Goal: Task Accomplishment & Management: Manage account settings

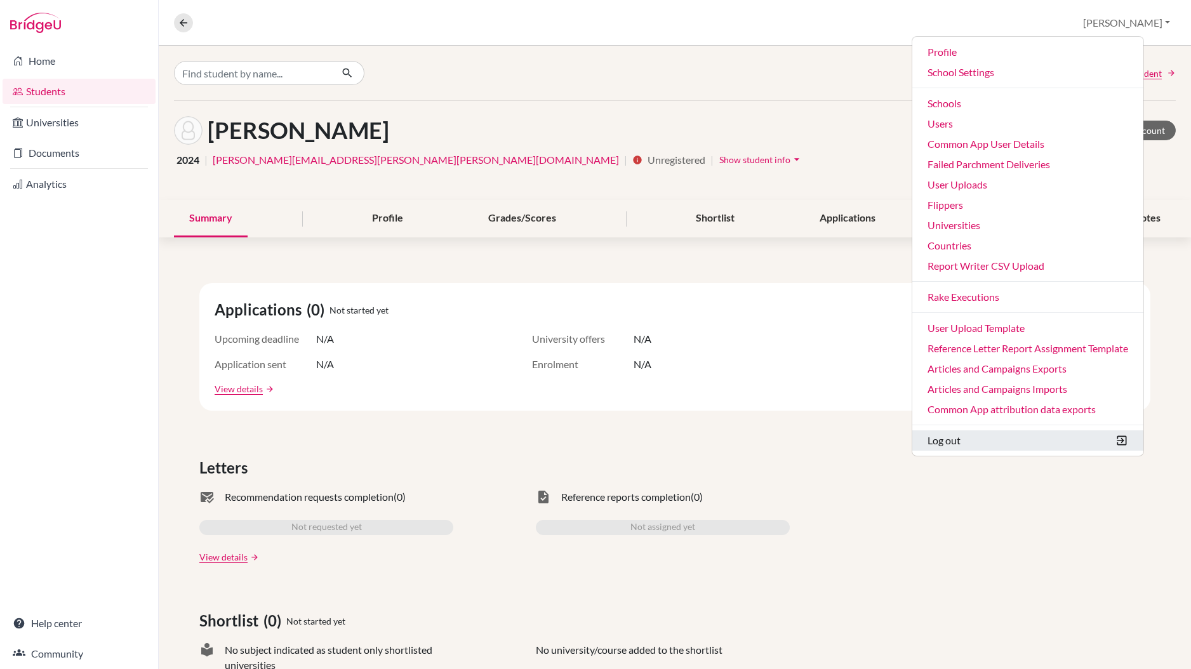
click at [1016, 436] on button "Log out" at bounding box center [1027, 440] width 231 height 20
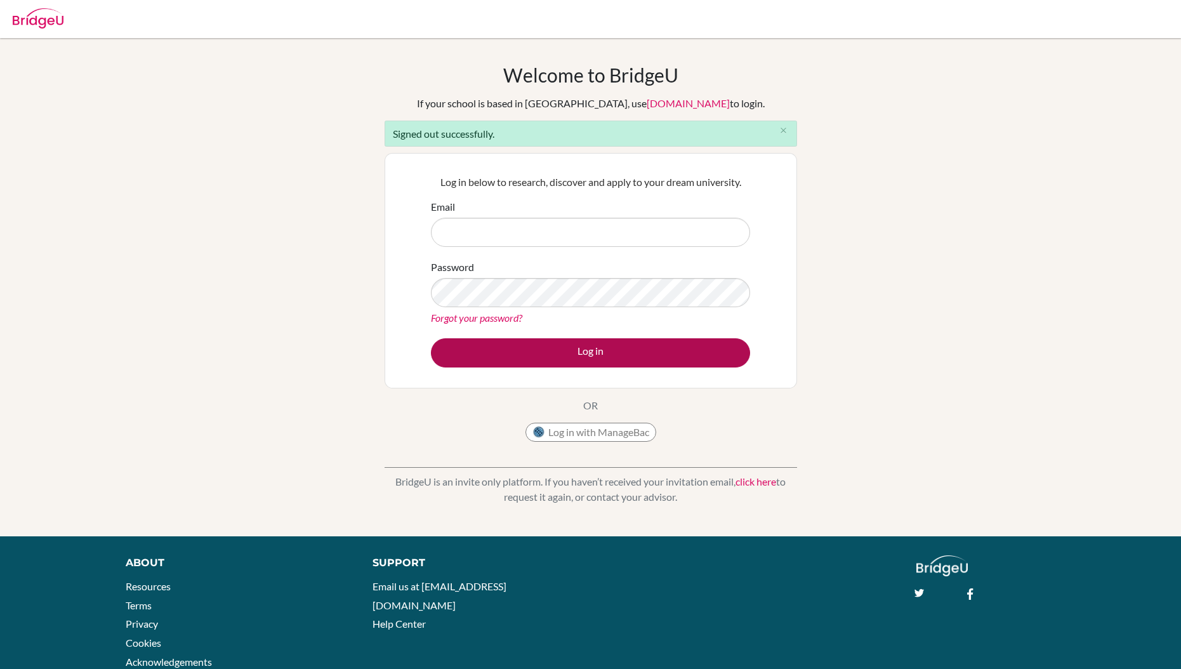
type input "[PERSON_NAME][EMAIL_ADDRESS][DOMAIN_NAME]"
click at [594, 351] on button "Log in" at bounding box center [590, 352] width 319 height 29
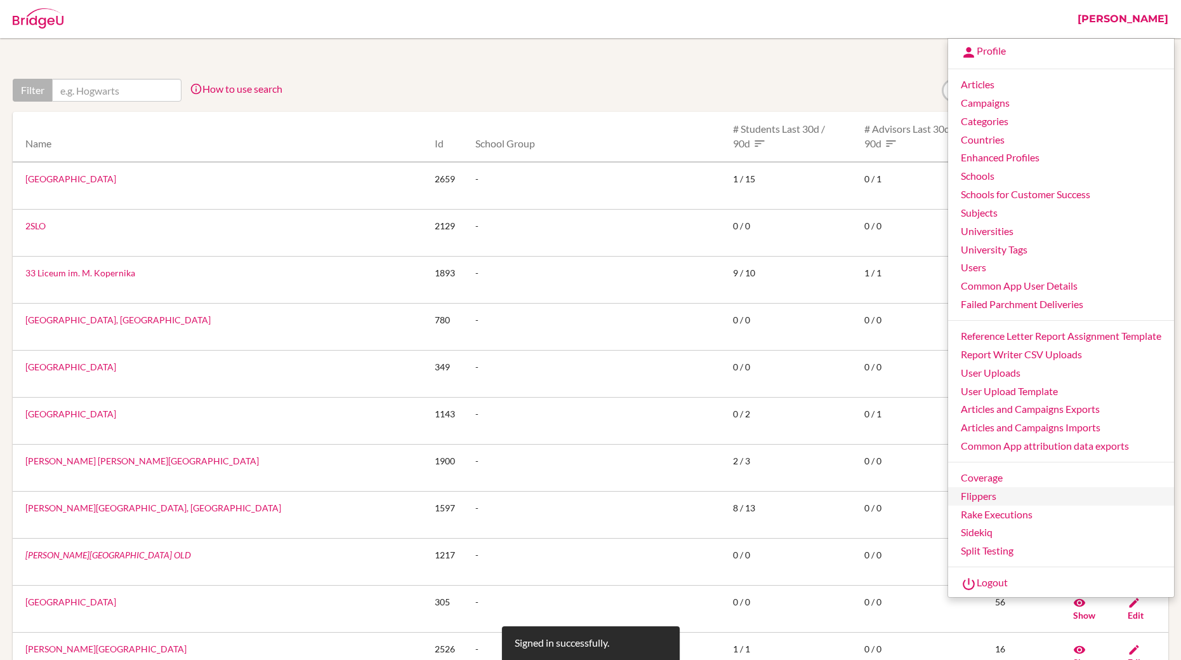
click at [992, 499] on link "Flippers" at bounding box center [1061, 496] width 226 height 18
